Goal: Task Accomplishment & Management: Use online tool/utility

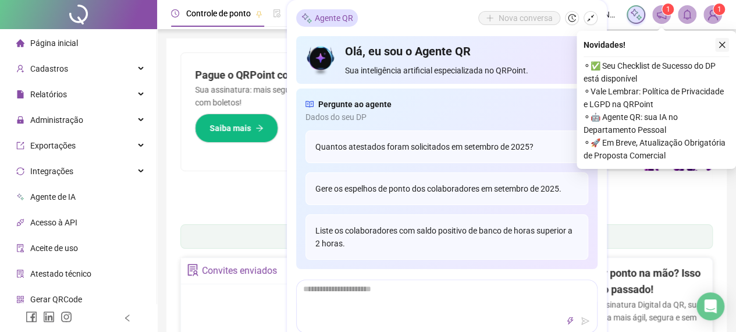
click at [719, 44] on icon "close" at bounding box center [722, 45] width 8 height 8
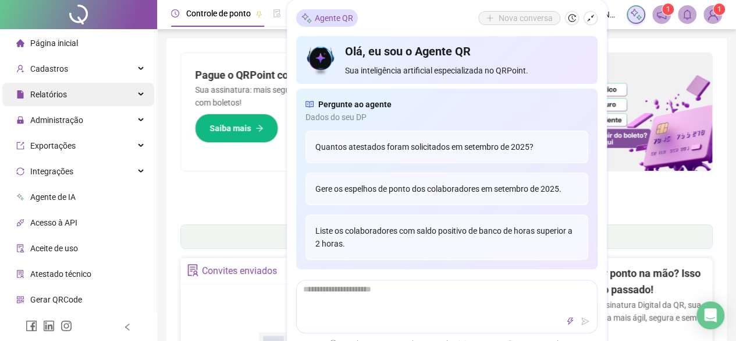
click at [70, 100] on div "Relatórios" at bounding box center [78, 94] width 152 height 23
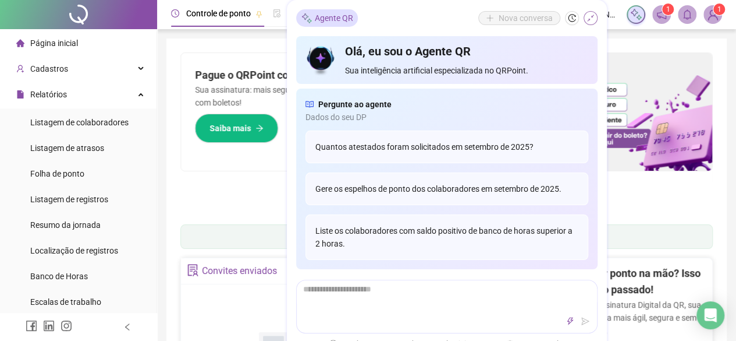
click at [590, 16] on icon "shrink" at bounding box center [591, 18] width 8 height 8
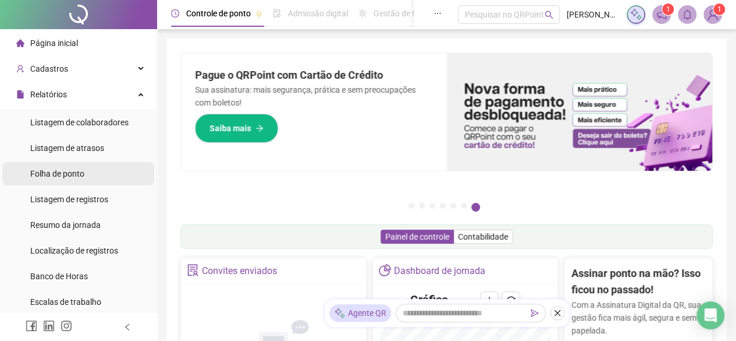
click at [84, 174] on span "Folha de ponto" at bounding box center [57, 173] width 54 height 9
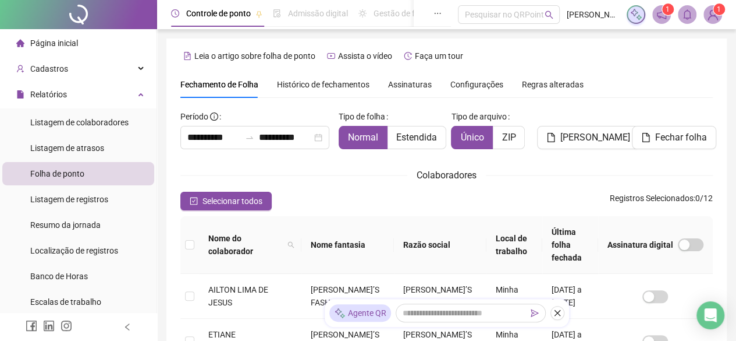
scroll to position [68, 0]
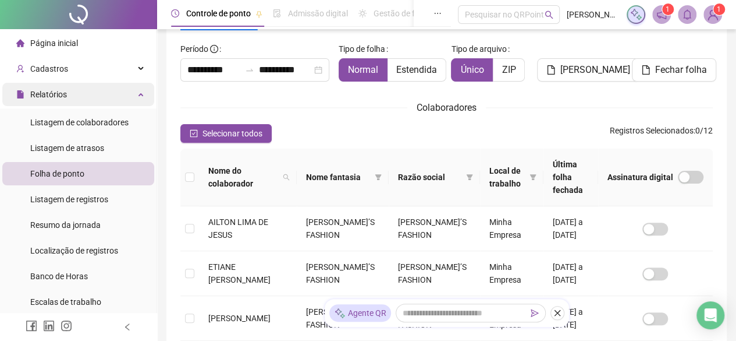
click at [60, 98] on span "Relatórios" at bounding box center [48, 94] width 37 height 9
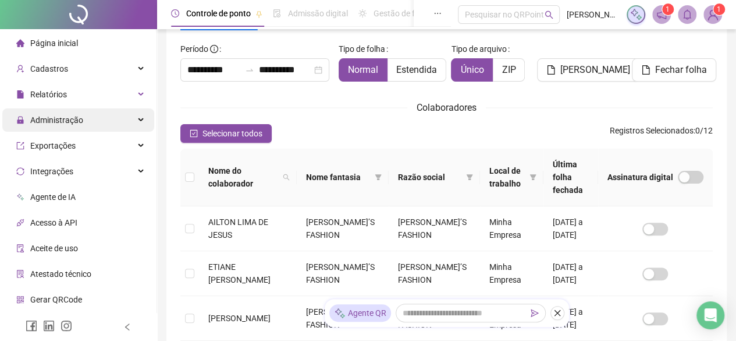
click at [62, 115] on span "Administração" at bounding box center [56, 119] width 53 height 9
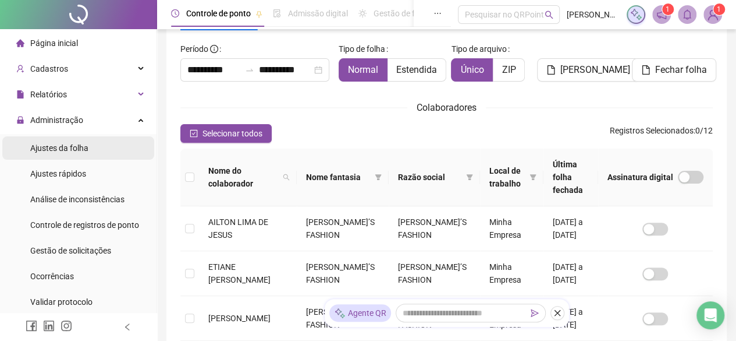
click at [83, 147] on span "Ajustes da folha" at bounding box center [59, 147] width 58 height 9
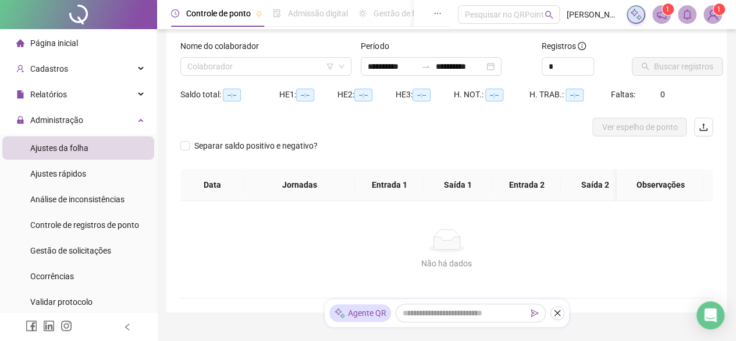
type input "**********"
click at [282, 78] on div "Nome do colaborador Colaborador" at bounding box center [266, 62] width 180 height 45
click at [281, 67] on input "search" at bounding box center [260, 66] width 147 height 17
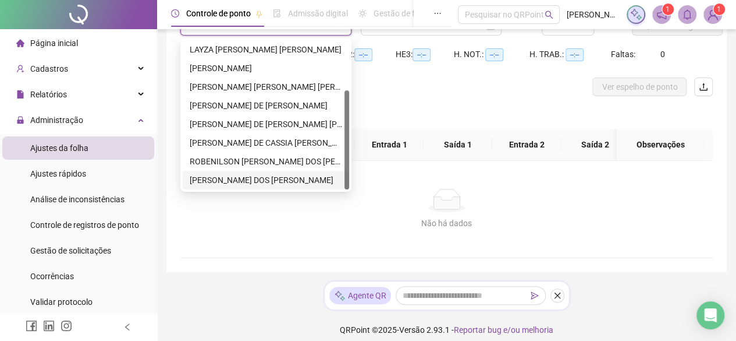
scroll to position [125, 0]
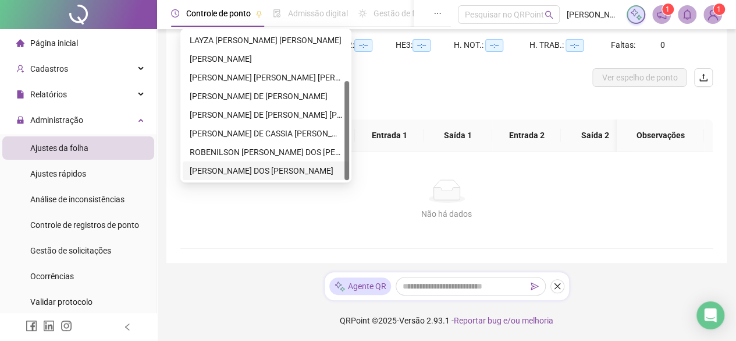
click at [304, 164] on div "[PERSON_NAME] DOS [PERSON_NAME]" at bounding box center [266, 170] width 153 height 13
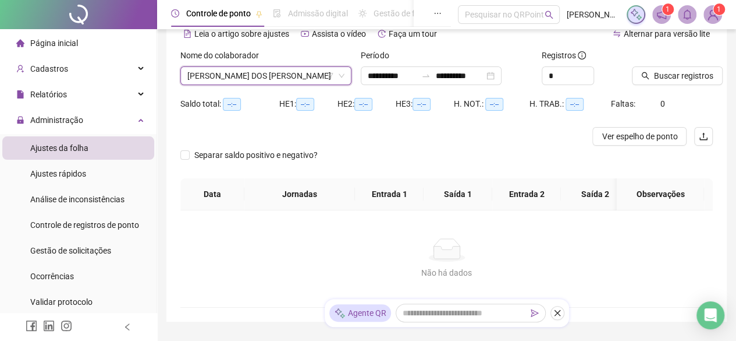
scroll to position [0, 0]
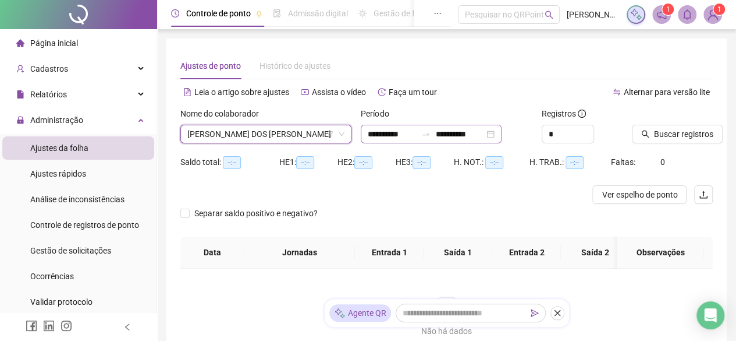
click at [502, 131] on div "**********" at bounding box center [431, 134] width 141 height 19
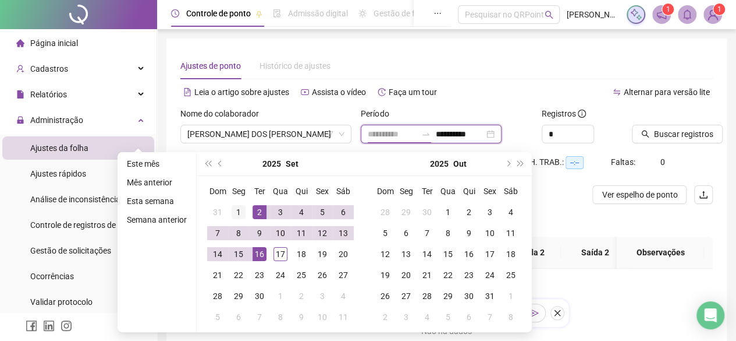
type input "**********"
click at [240, 207] on div "1" at bounding box center [239, 212] width 14 height 14
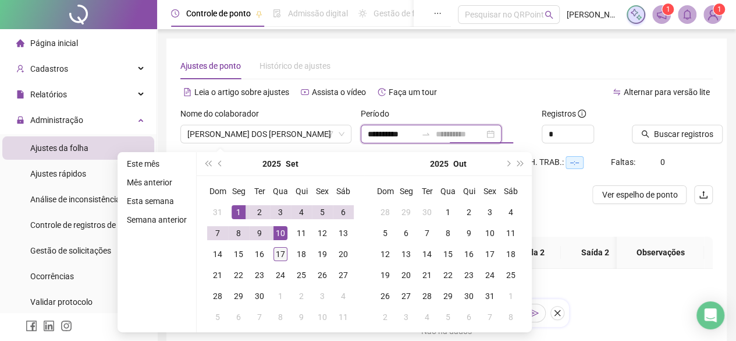
type input "**********"
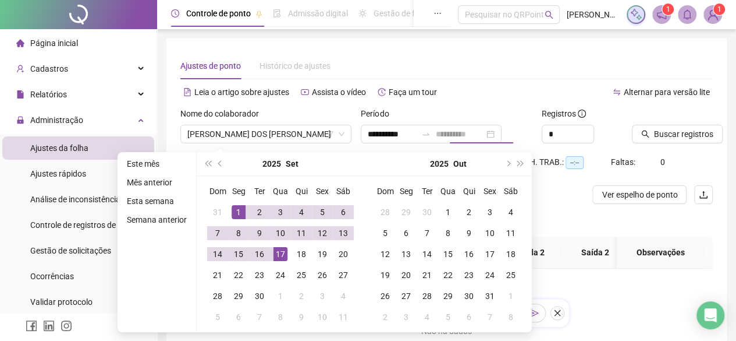
click at [276, 254] on div "17" at bounding box center [281, 254] width 14 height 14
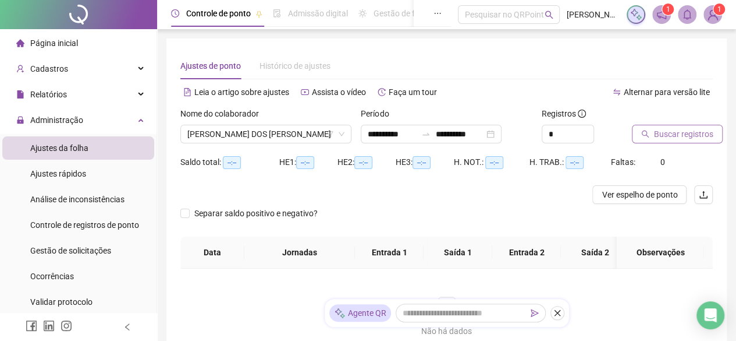
click at [659, 137] on span "Buscar registros" at bounding box center [683, 133] width 59 height 13
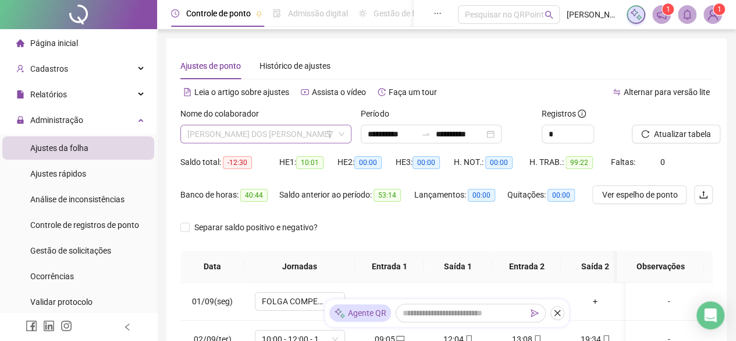
click at [276, 134] on span "[PERSON_NAME] DOS [PERSON_NAME]" at bounding box center [265, 133] width 157 height 17
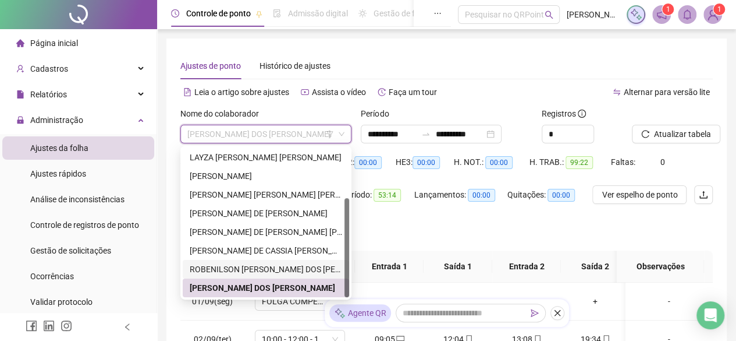
click at [228, 265] on div "ROBENILSON [PERSON_NAME] DOS [PERSON_NAME]" at bounding box center [266, 269] width 153 height 13
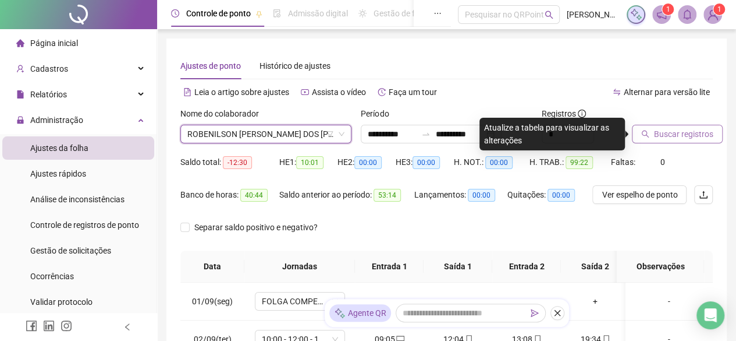
click at [652, 137] on button "Buscar registros" at bounding box center [677, 134] width 91 height 19
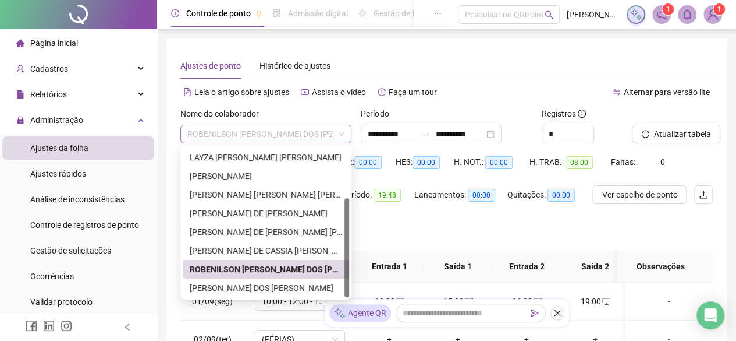
click at [281, 132] on span "ROBENILSON [PERSON_NAME] DOS [PERSON_NAME]" at bounding box center [265, 133] width 157 height 17
click at [260, 253] on div "[PERSON_NAME] DE CASSIA [PERSON_NAME]" at bounding box center [266, 250] width 153 height 13
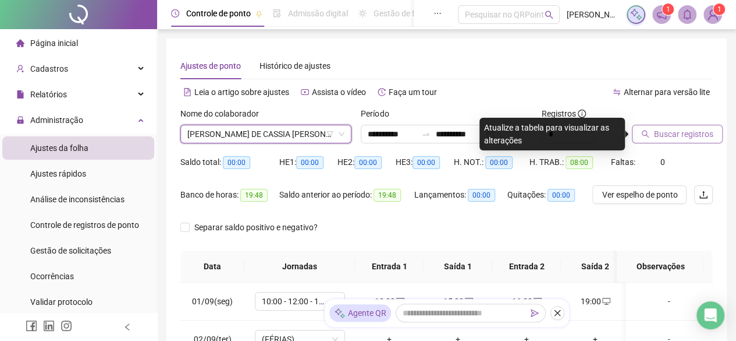
click at [644, 129] on button "Buscar registros" at bounding box center [677, 134] width 91 height 19
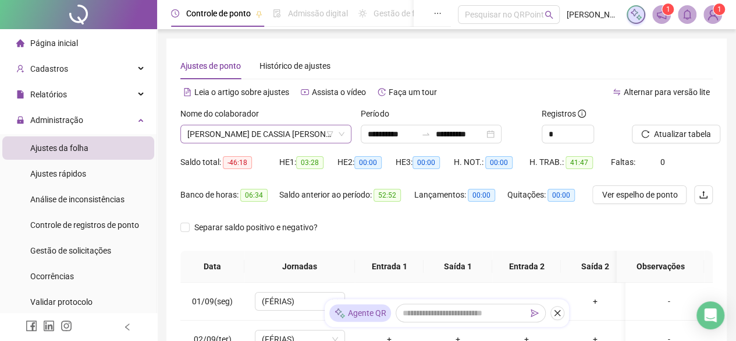
click at [251, 133] on span "[PERSON_NAME] DE CASSIA [PERSON_NAME]" at bounding box center [265, 133] width 157 height 17
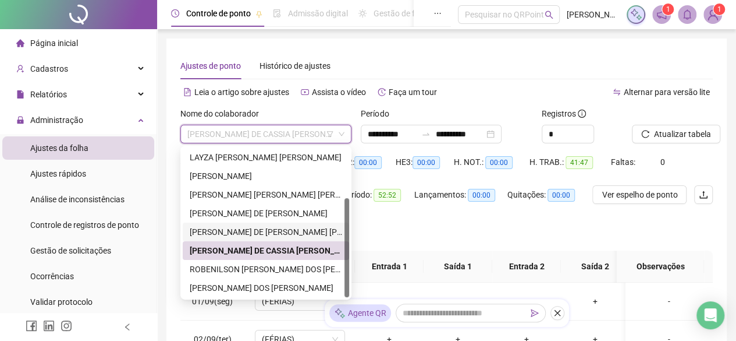
click at [236, 236] on div "[PERSON_NAME] DE [PERSON_NAME] [PERSON_NAME]" at bounding box center [266, 231] width 153 height 13
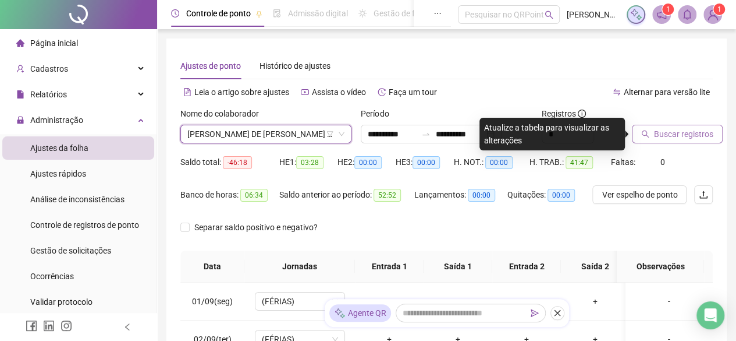
click at [701, 134] on span "Buscar registros" at bounding box center [683, 133] width 59 height 13
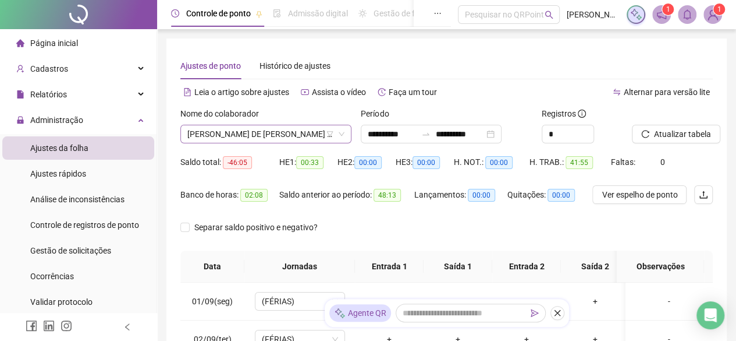
click at [226, 138] on span "[PERSON_NAME] DE [PERSON_NAME] [PERSON_NAME]" at bounding box center [265, 133] width 157 height 17
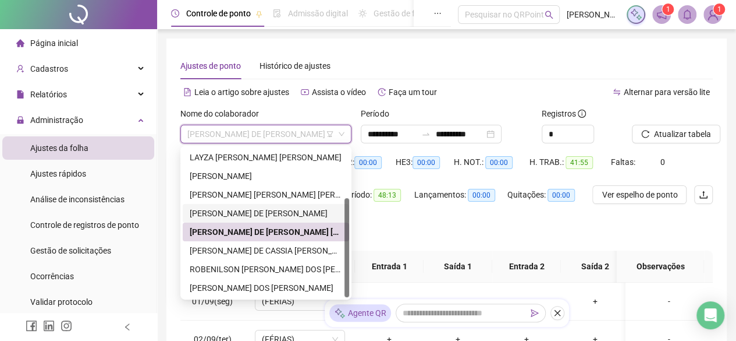
click at [260, 211] on div "[PERSON_NAME] DE [PERSON_NAME]" at bounding box center [266, 213] width 153 height 13
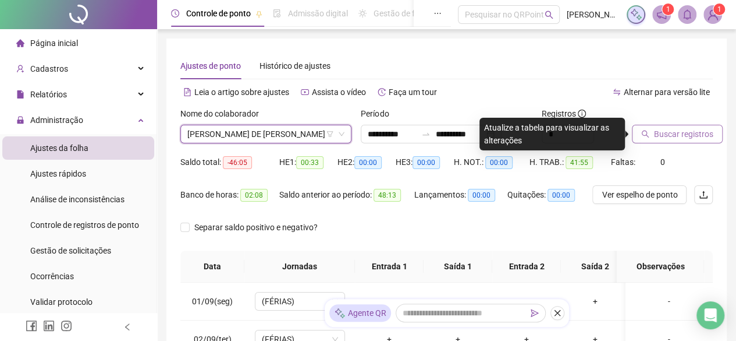
click at [681, 136] on span "Buscar registros" at bounding box center [683, 133] width 59 height 13
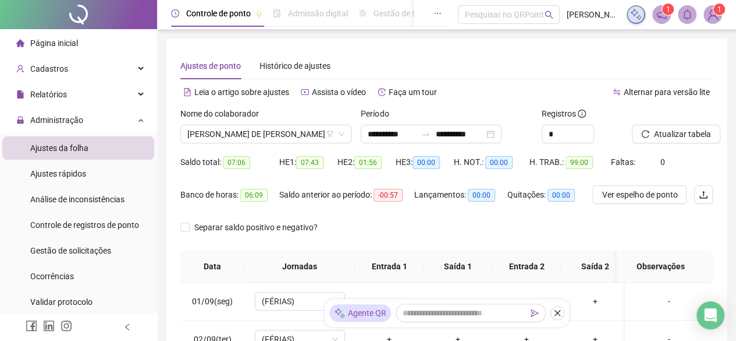
click at [48, 46] on span "Página inicial" at bounding box center [54, 42] width 48 height 9
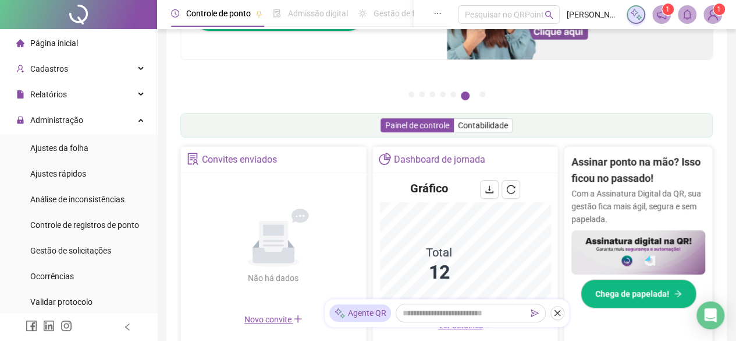
scroll to position [116, 0]
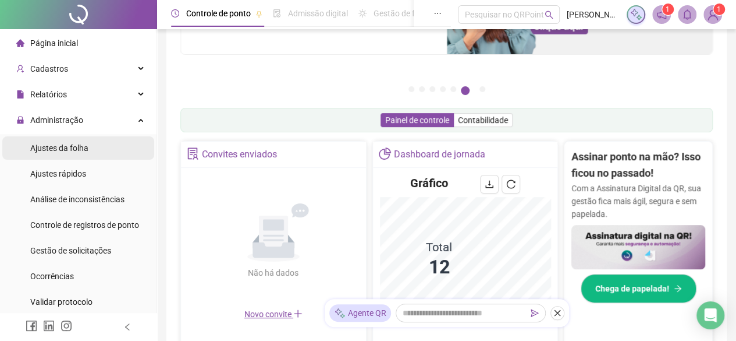
click at [101, 151] on li "Ajustes da folha" at bounding box center [78, 147] width 152 height 23
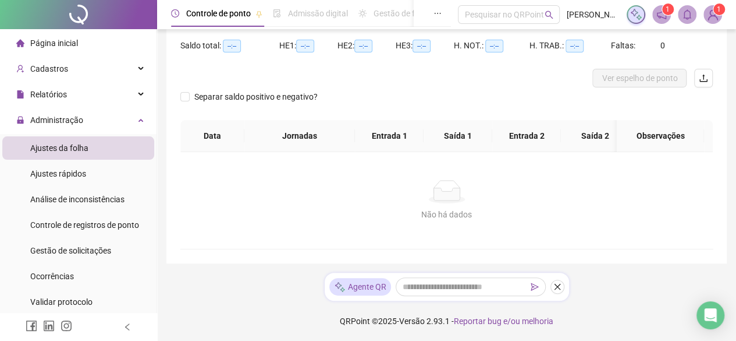
type input "**********"
click at [87, 51] on li "Página inicial" at bounding box center [78, 42] width 152 height 23
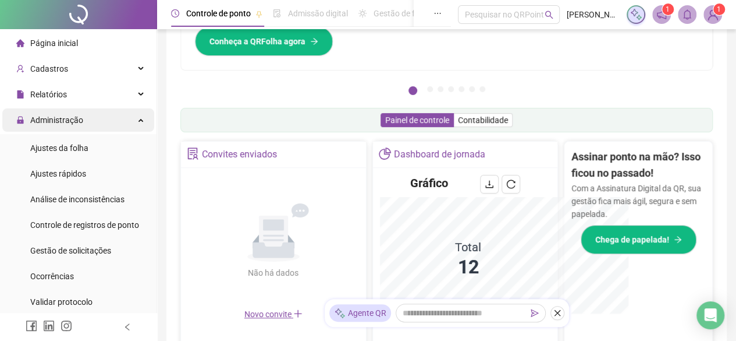
click at [76, 119] on span "Administração" at bounding box center [56, 119] width 53 height 9
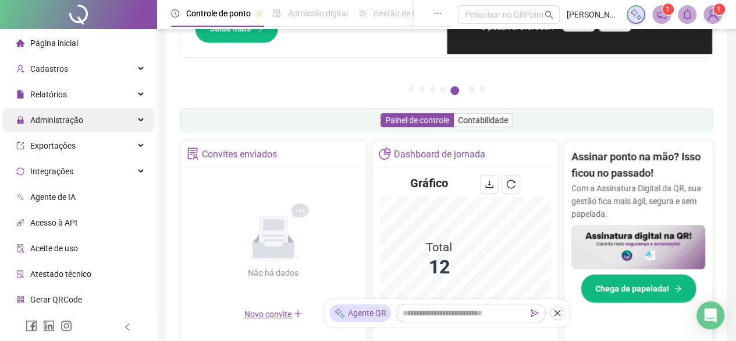
click at [73, 123] on span "Administração" at bounding box center [56, 119] width 53 height 9
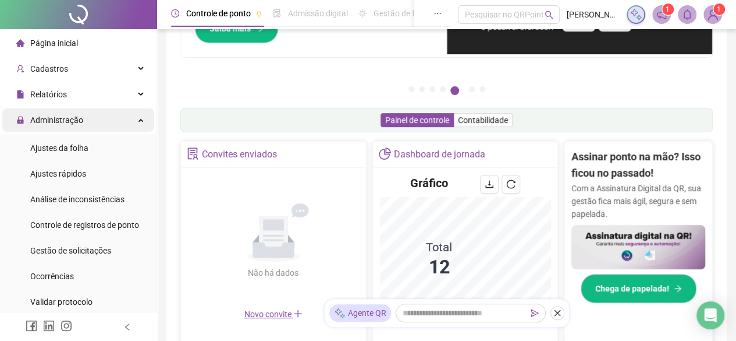
click at [120, 123] on div "Administração" at bounding box center [78, 119] width 152 height 23
